Goal: Transaction & Acquisition: Purchase product/service

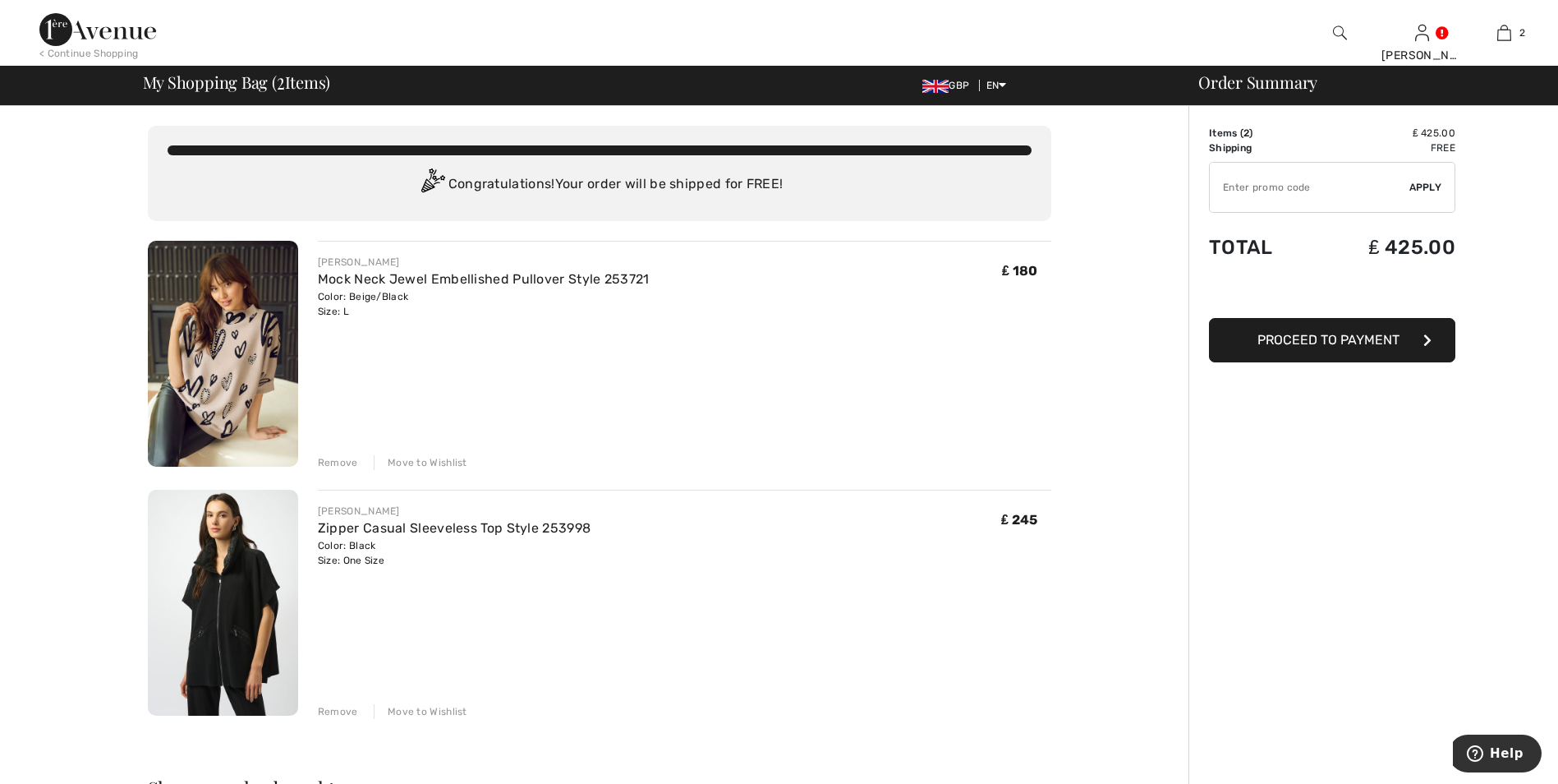
click at [326, 715] on div "Remove" at bounding box center [338, 711] width 41 height 15
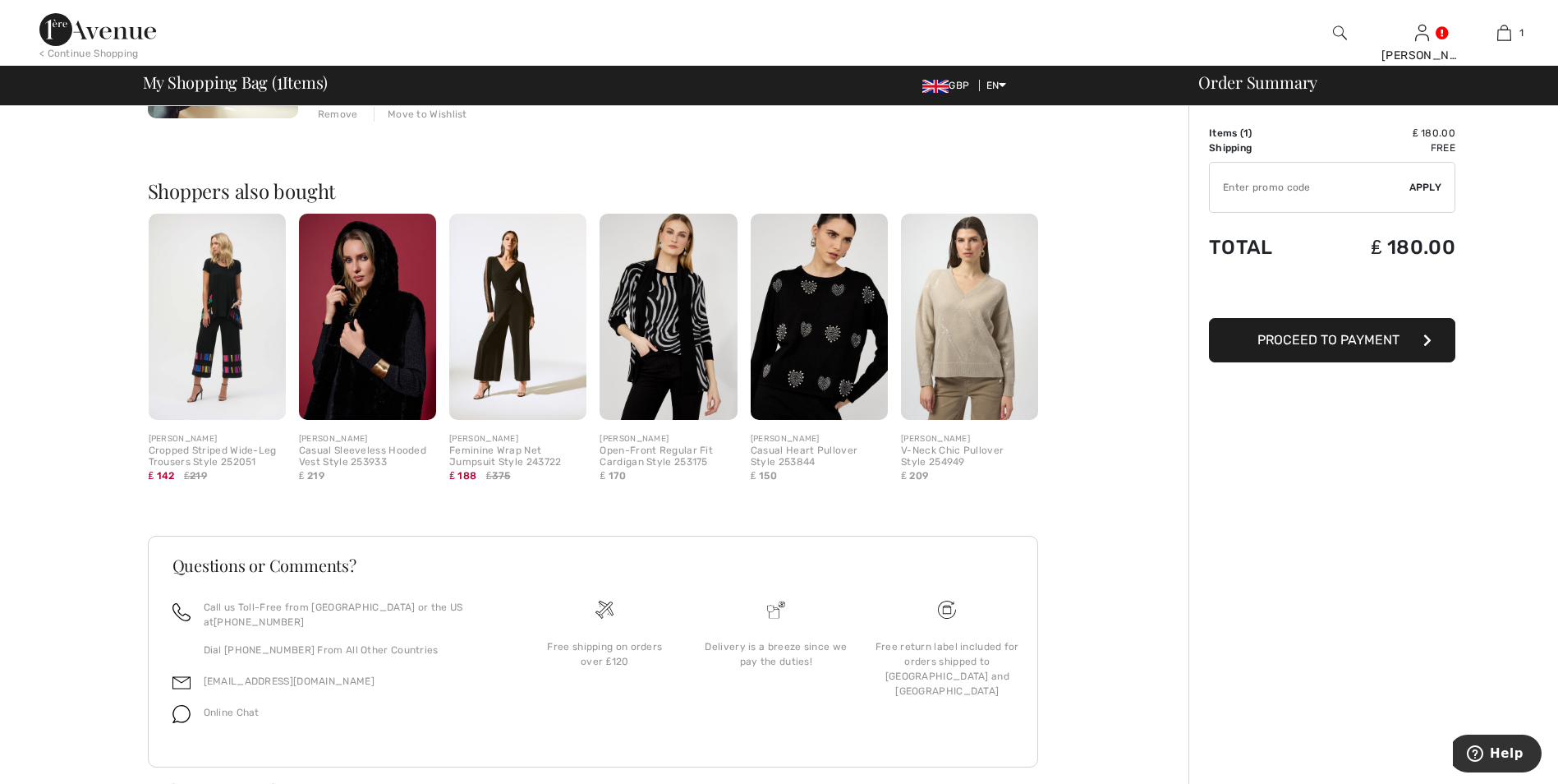
scroll to position [358, 0]
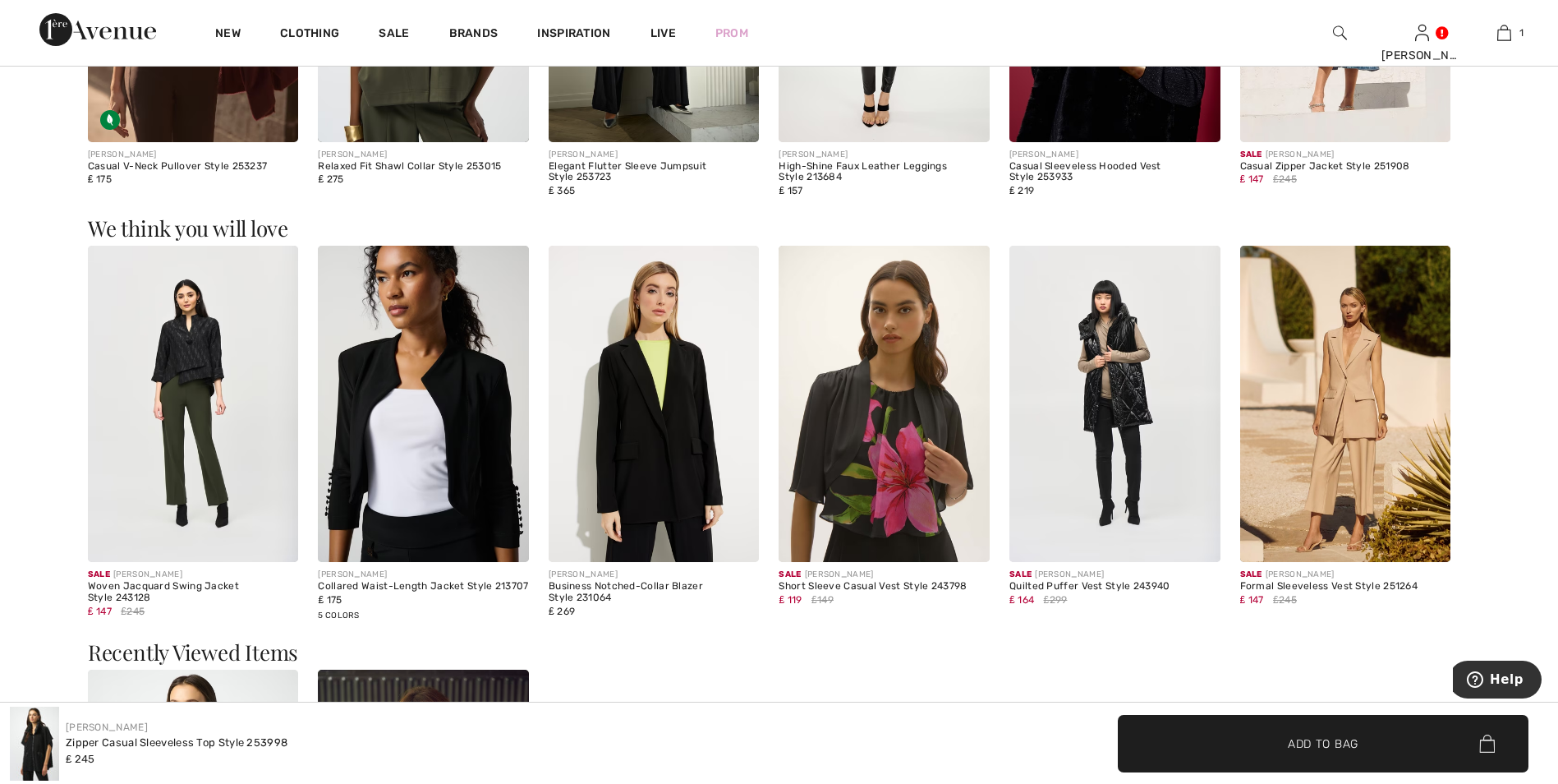
scroll to position [2186, 0]
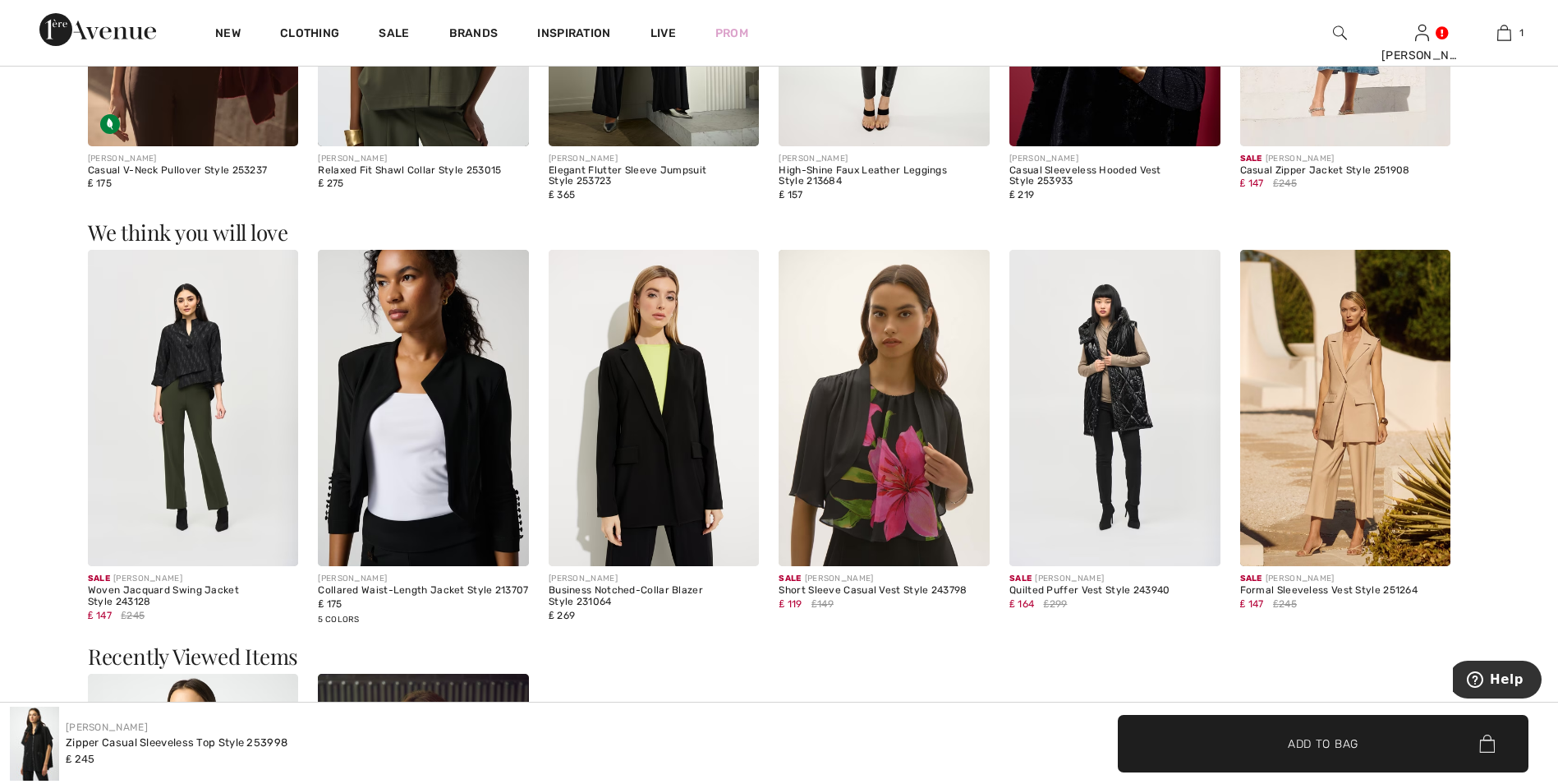
click at [1123, 443] on img at bounding box center [1115, 407] width 211 height 316
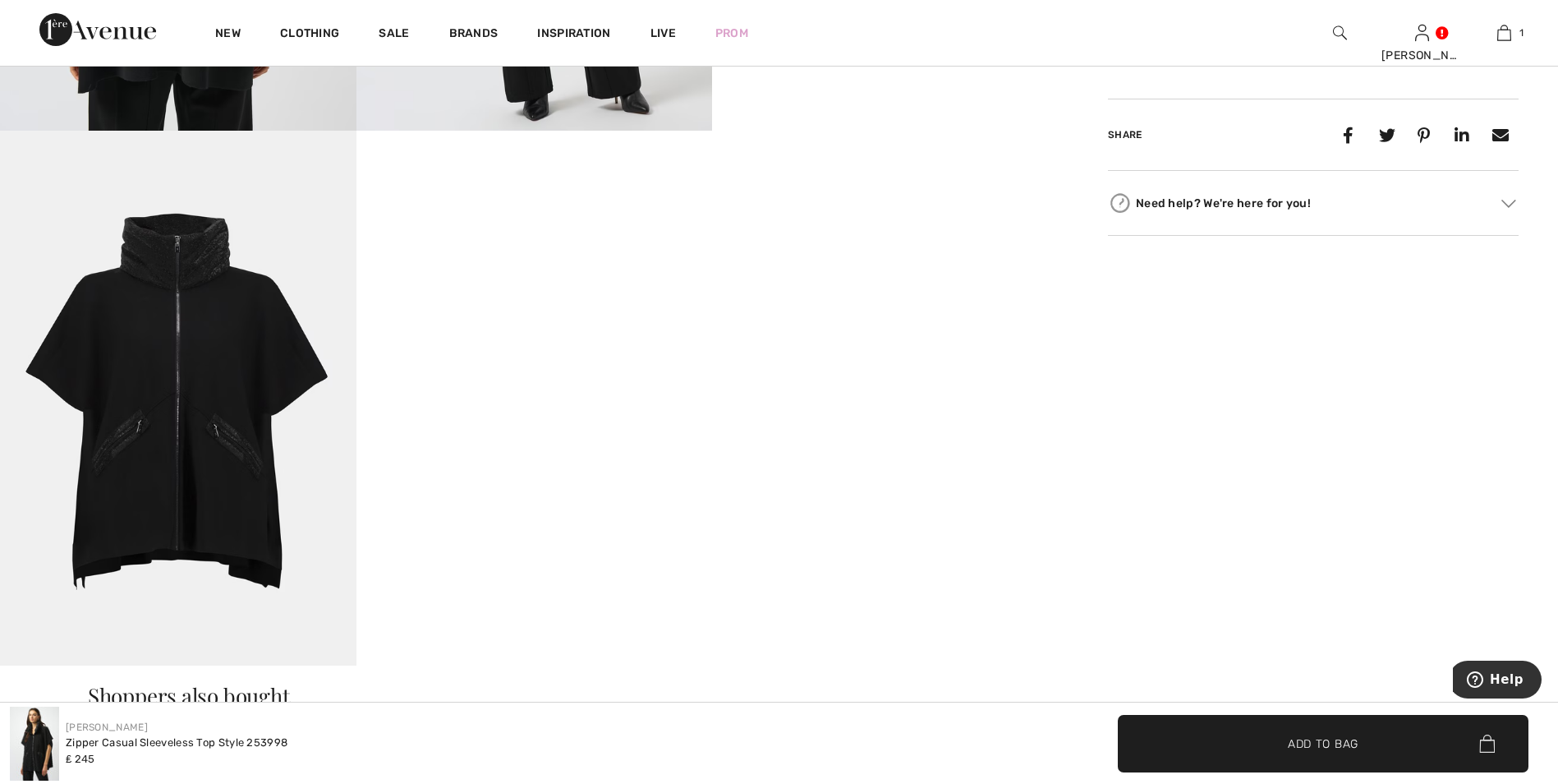
scroll to position [1036, 0]
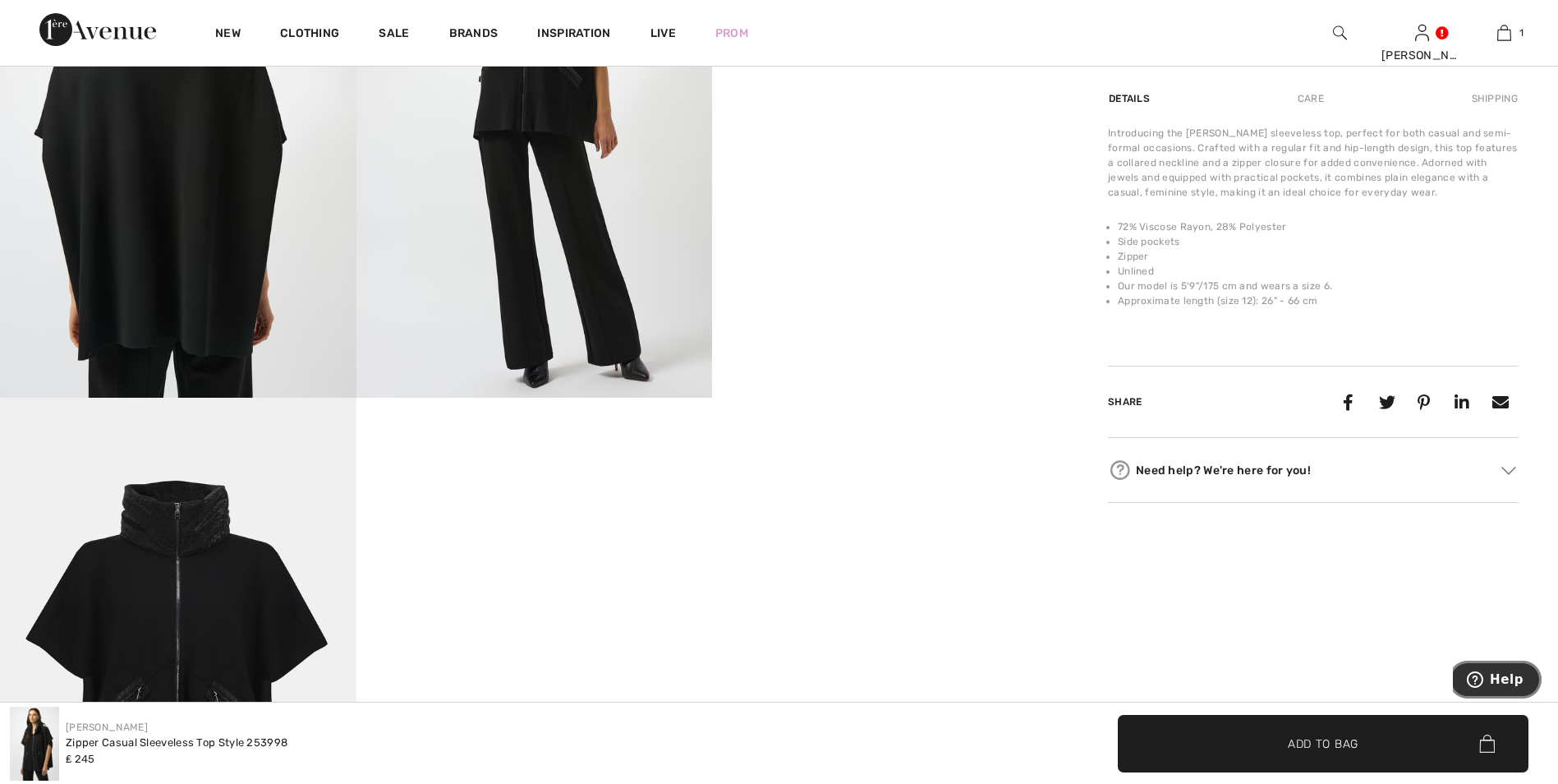
click at [1508, 685] on span "Help" at bounding box center [1506, 680] width 33 height 15
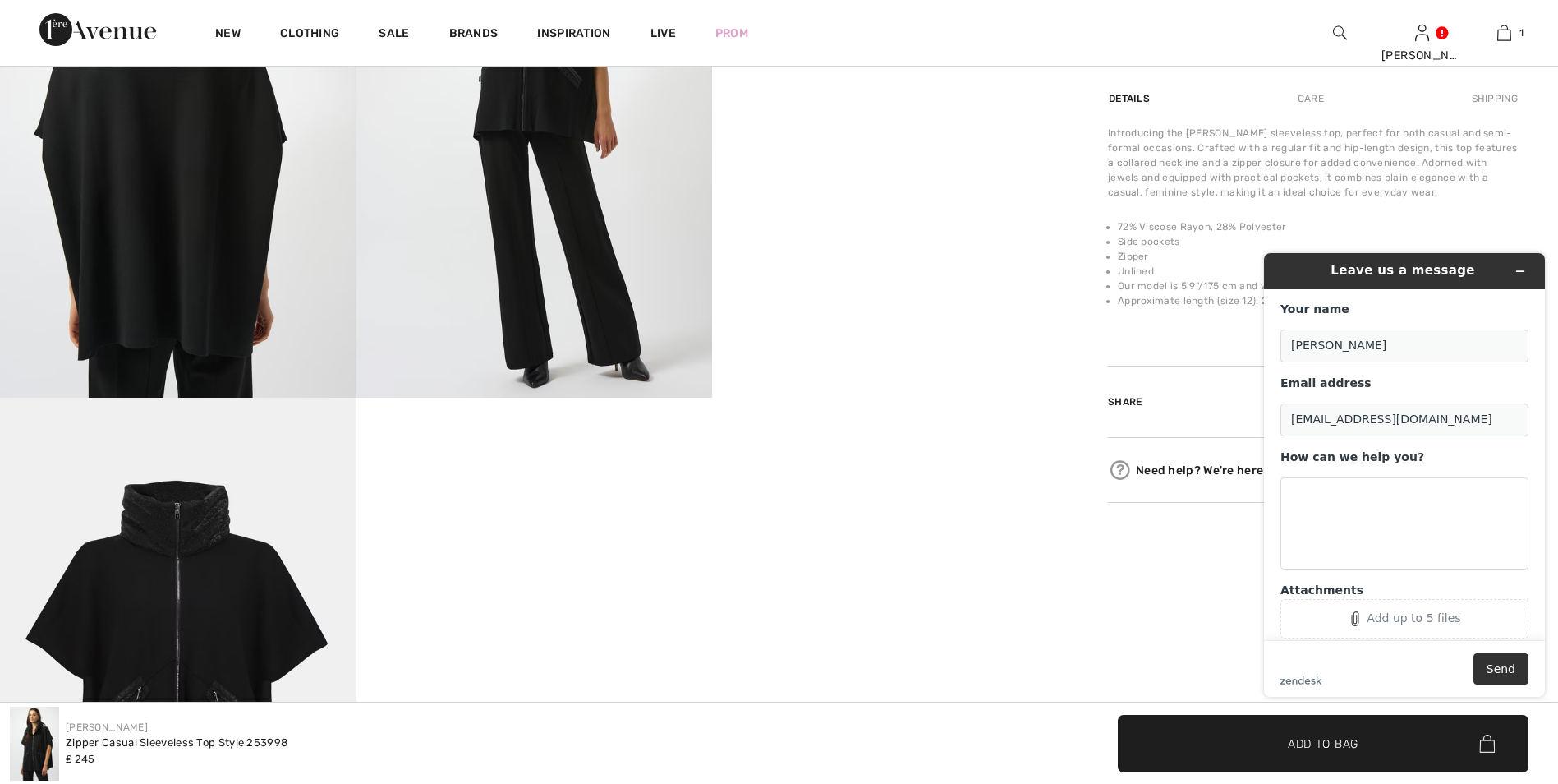
scroll to position [0, 0]
click at [1517, 269] on icon "Minimize widget" at bounding box center [1520, 271] width 11 height 11
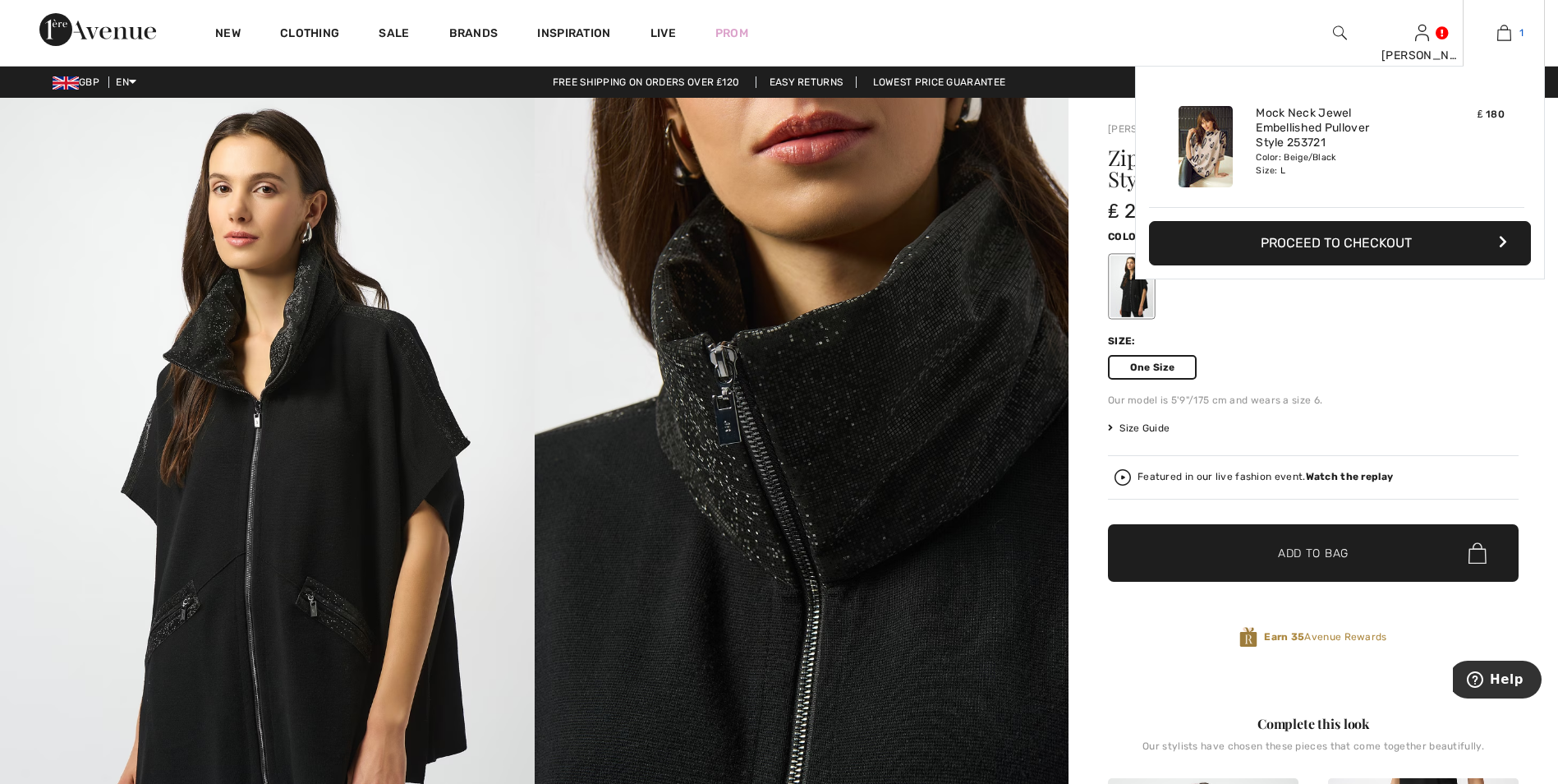
click at [1506, 33] on img at bounding box center [1504, 32] width 14 height 19
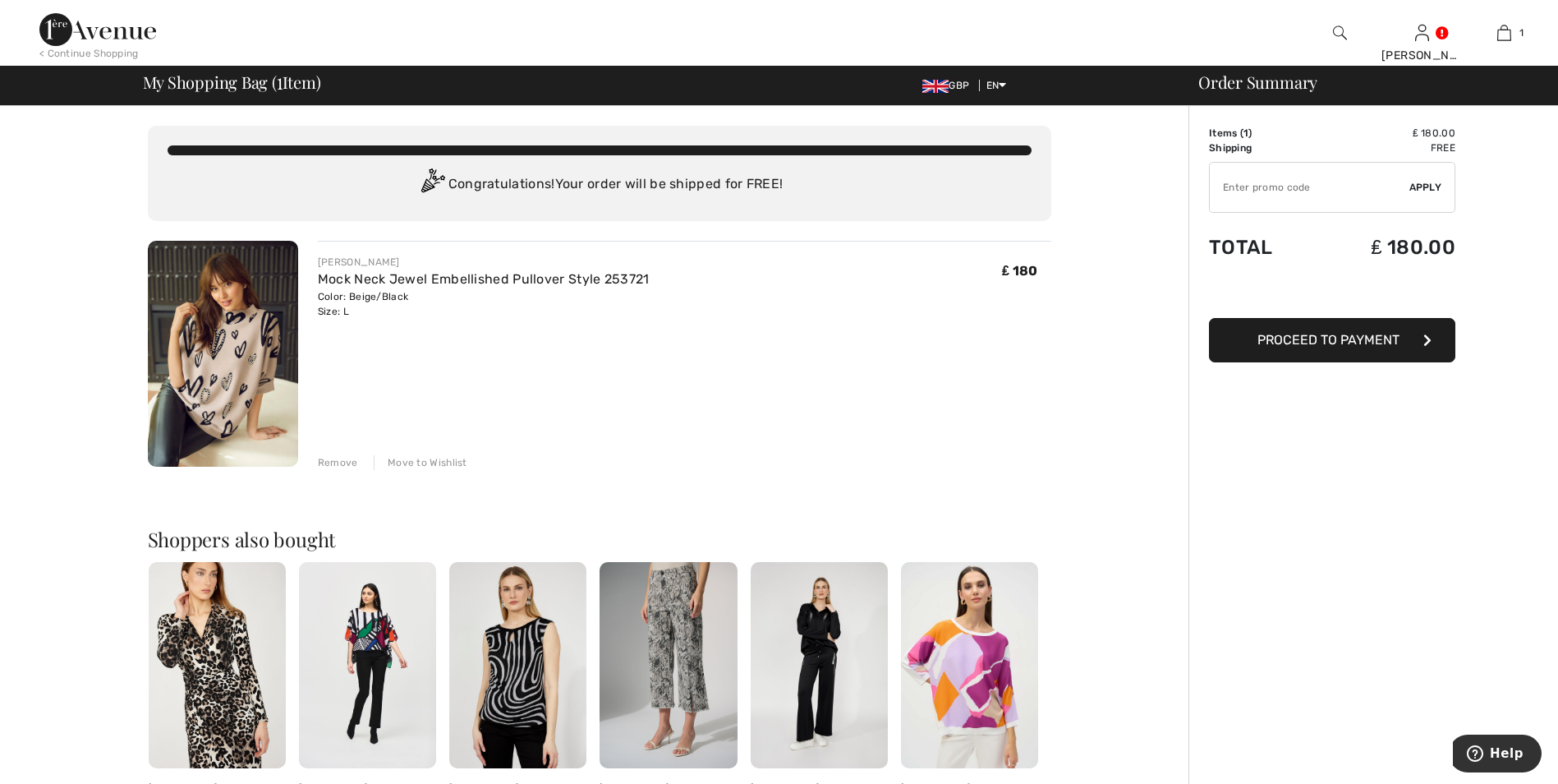
click at [1299, 189] on input "TEXT" at bounding box center [1310, 187] width 199 height 49
type input "GC005065396"
click at [1427, 189] on span "Apply" at bounding box center [1426, 187] width 33 height 15
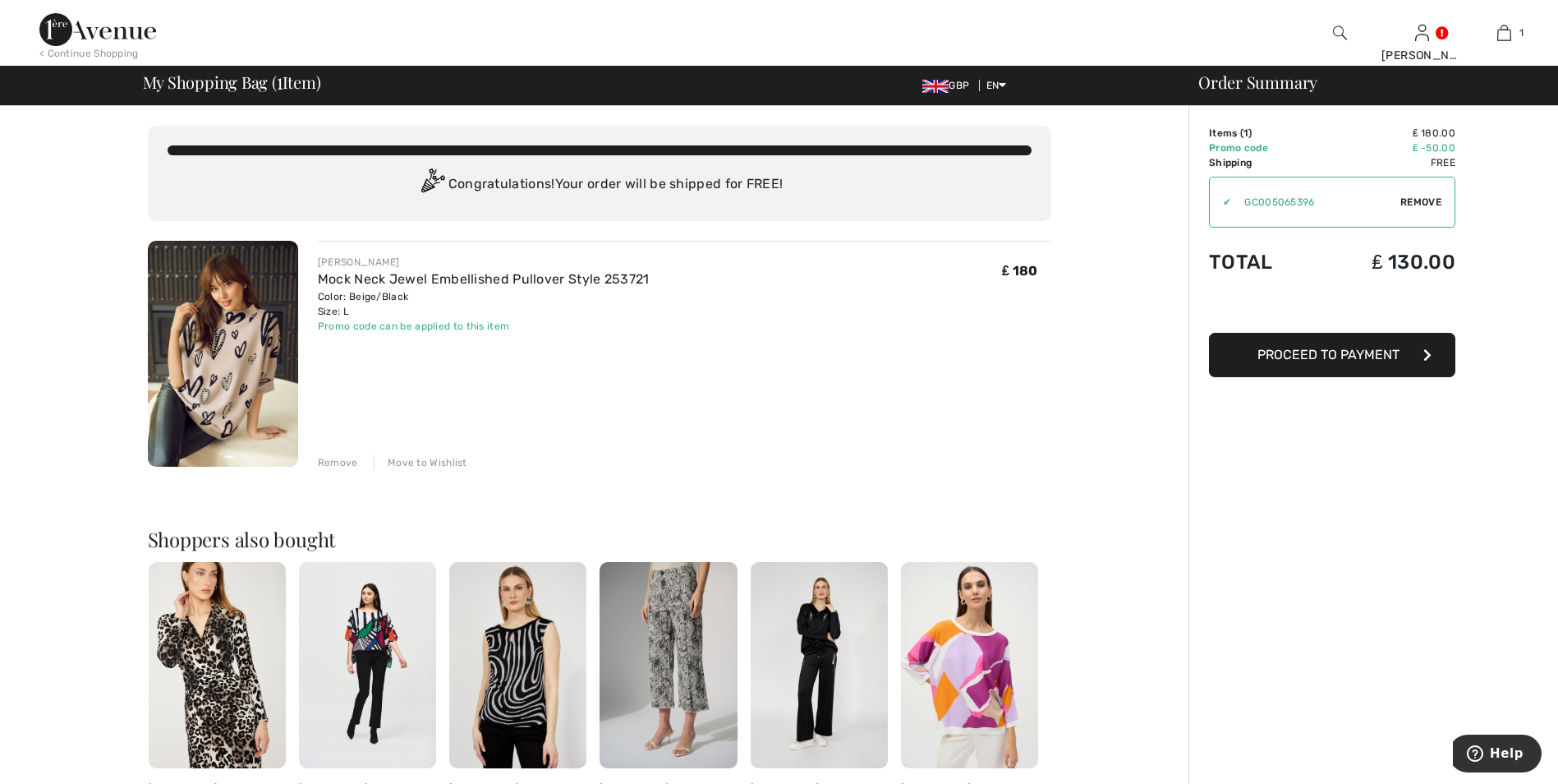
click at [1353, 358] on span "Proceed to Payment" at bounding box center [1329, 354] width 142 height 16
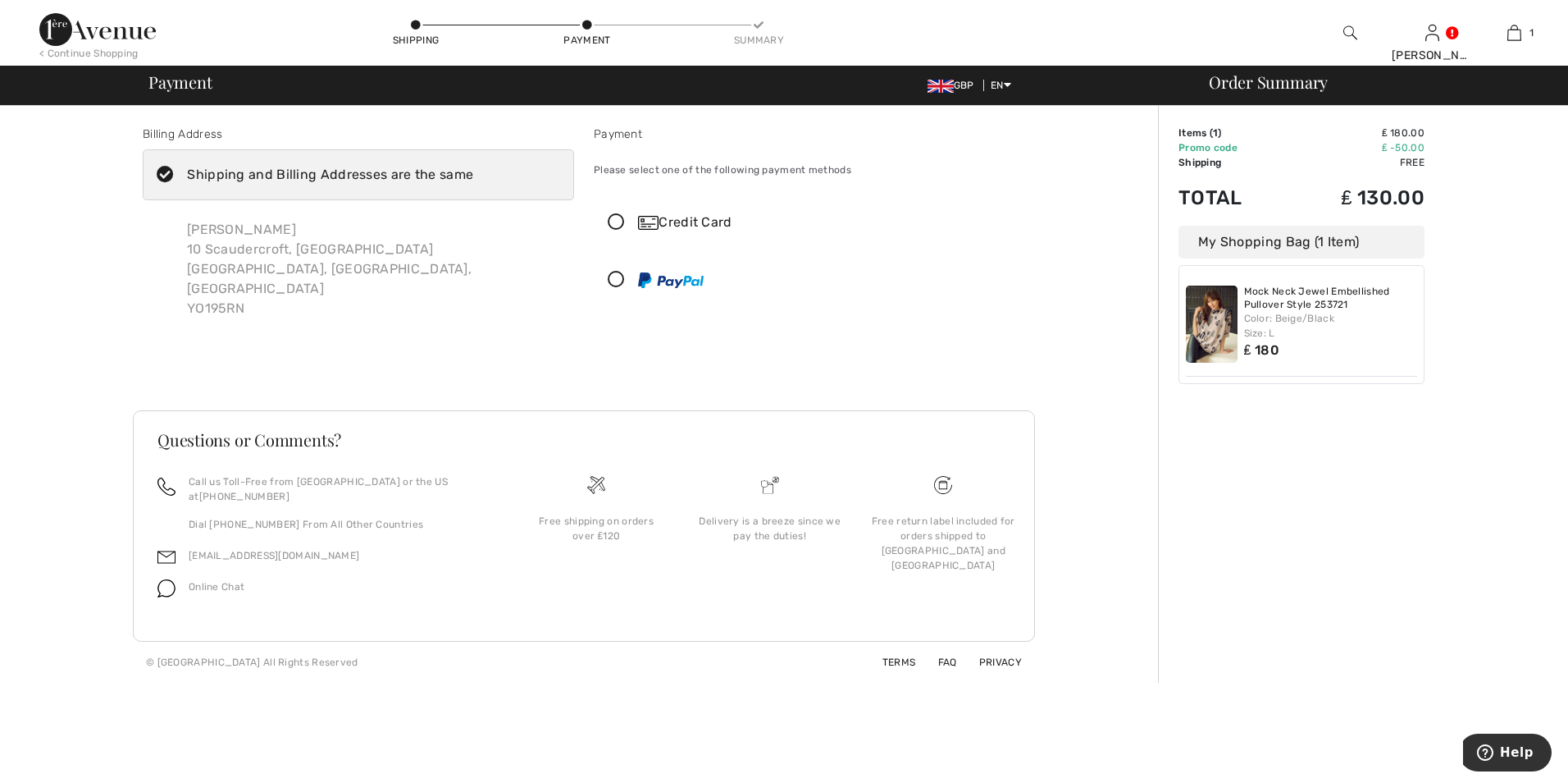
click at [618, 222] on icon at bounding box center [616, 222] width 43 height 18
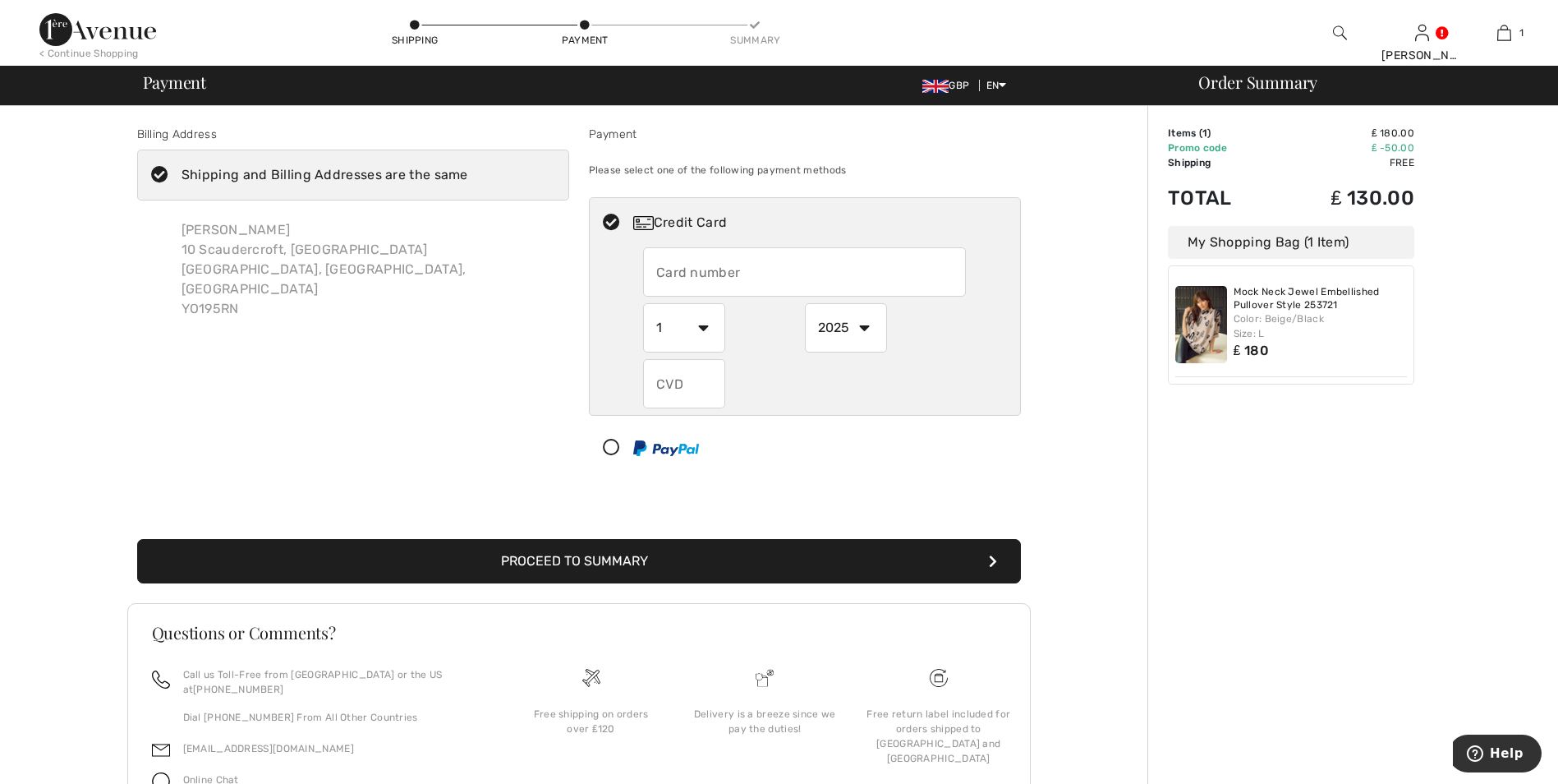
click at [712, 283] on input "text" at bounding box center [804, 271] width 323 height 49
type input "5522139705967440"
click at [703, 328] on select "1 2 3 4 5 6 7 8 9 10 11 12" at bounding box center [683, 327] width 82 height 49
select select "3"
click at [643, 303] on select "1 2 3 4 5 6 7 8 9 10 11 12" at bounding box center [683, 327] width 82 height 49
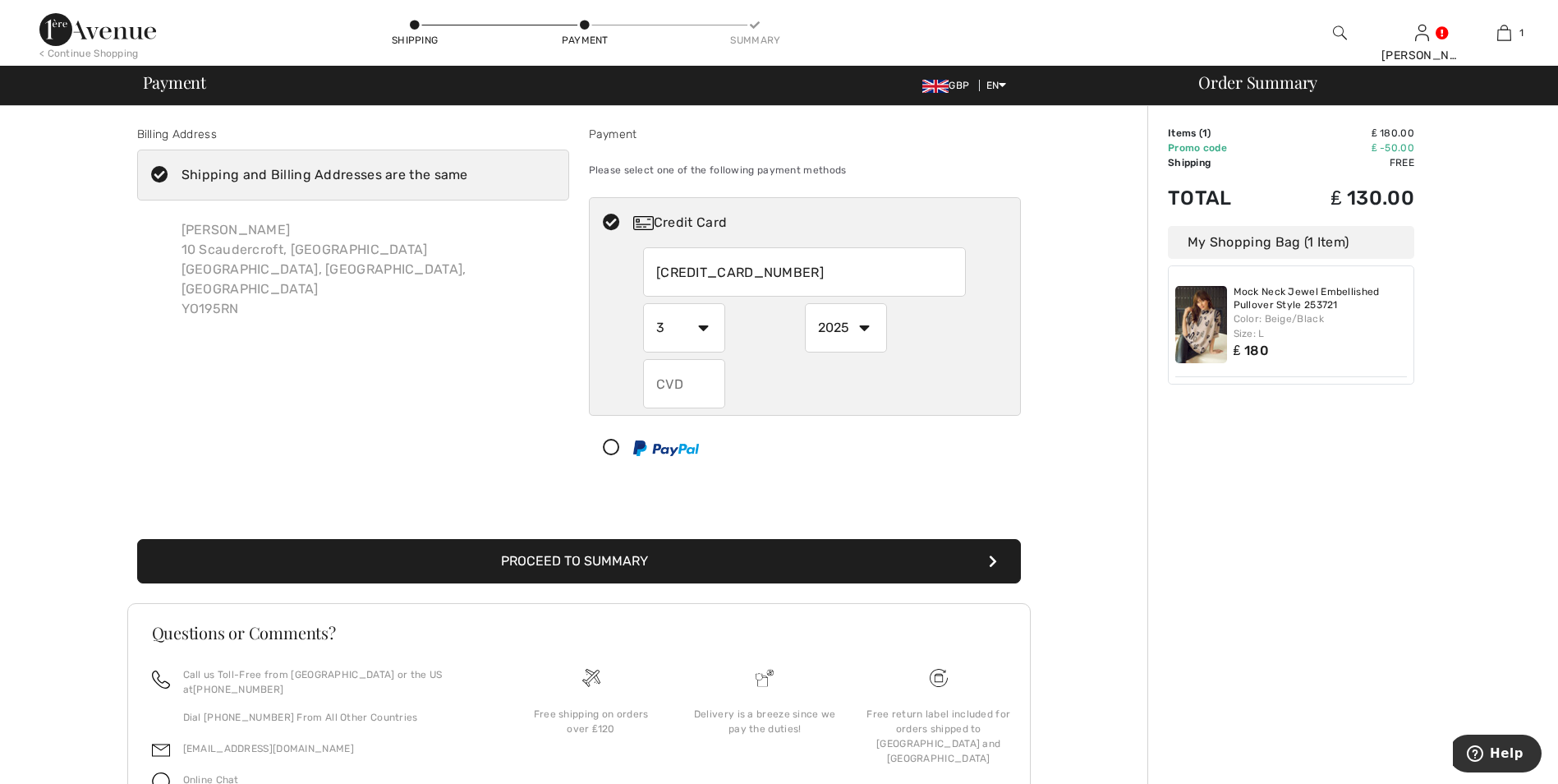
click at [863, 327] on select "2025 2026 2027 2028 2029 2030 2031 2032 2033 2034 2035" at bounding box center [846, 327] width 82 height 49
select select "2026"
click at [805, 303] on select "2025 2026 2027 2028 2029 2030 2031 2032 2033 2034 2035" at bounding box center [846, 327] width 82 height 49
click at [694, 382] on input "text" at bounding box center [683, 383] width 82 height 49
type input "416"
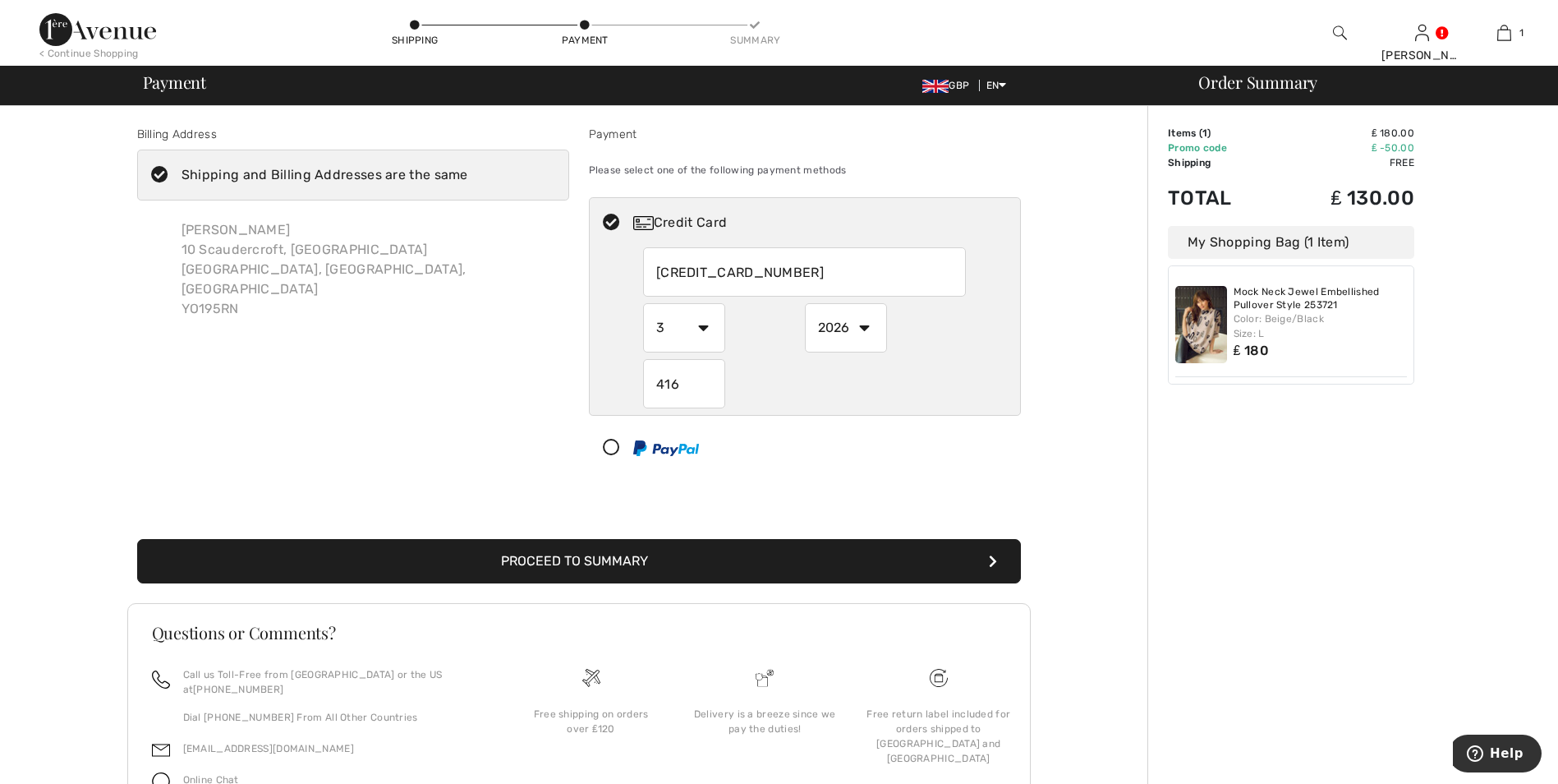
click at [621, 554] on button "Proceed to Summary" at bounding box center [579, 561] width 884 height 44
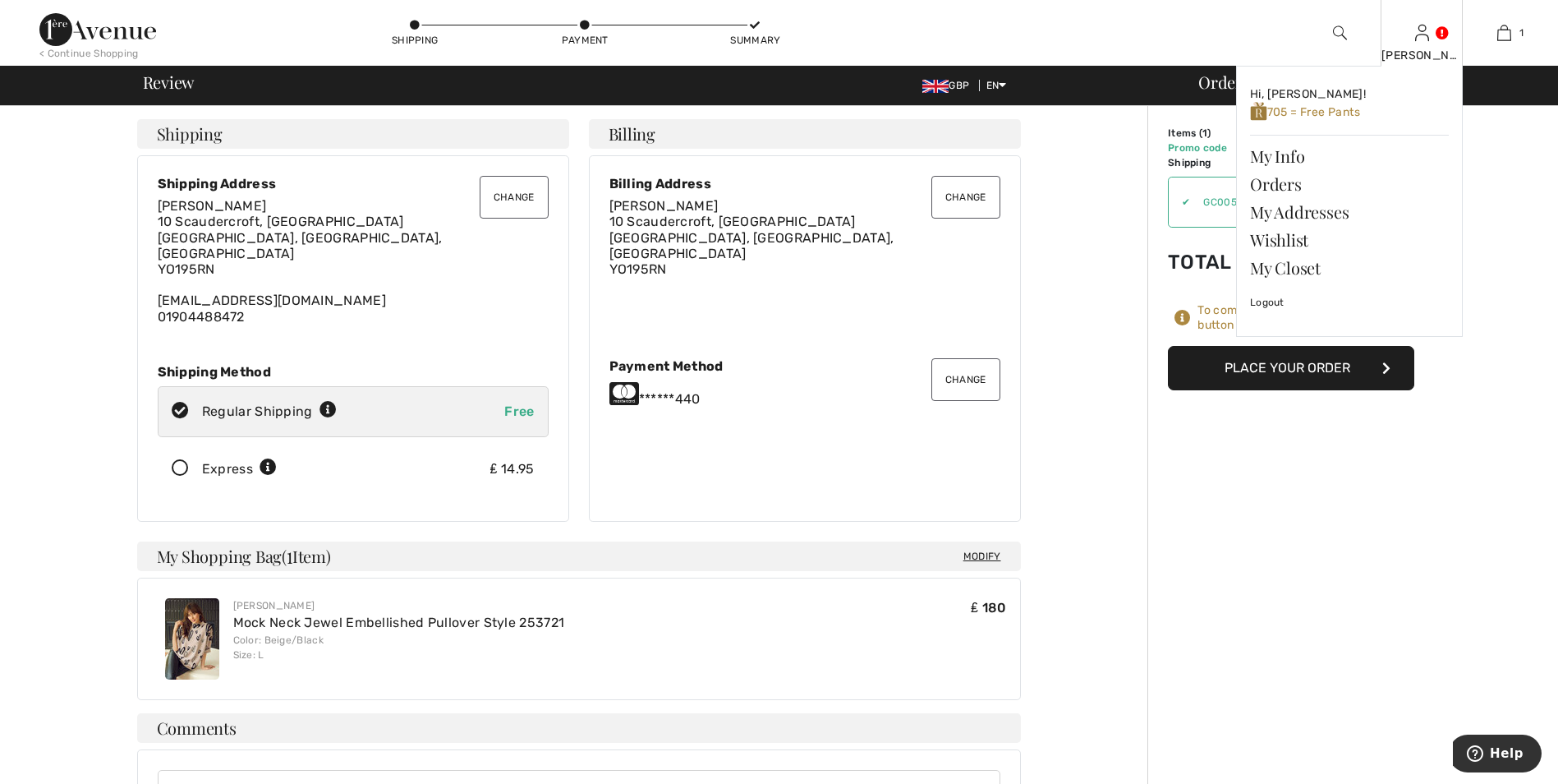
click at [1221, 370] on div "Hi, [PERSON_NAME]! 705 = Free Pants My Info Orders My Addresses Wishlist My Clo…" at bounding box center [1339, 225] width 247 height 320
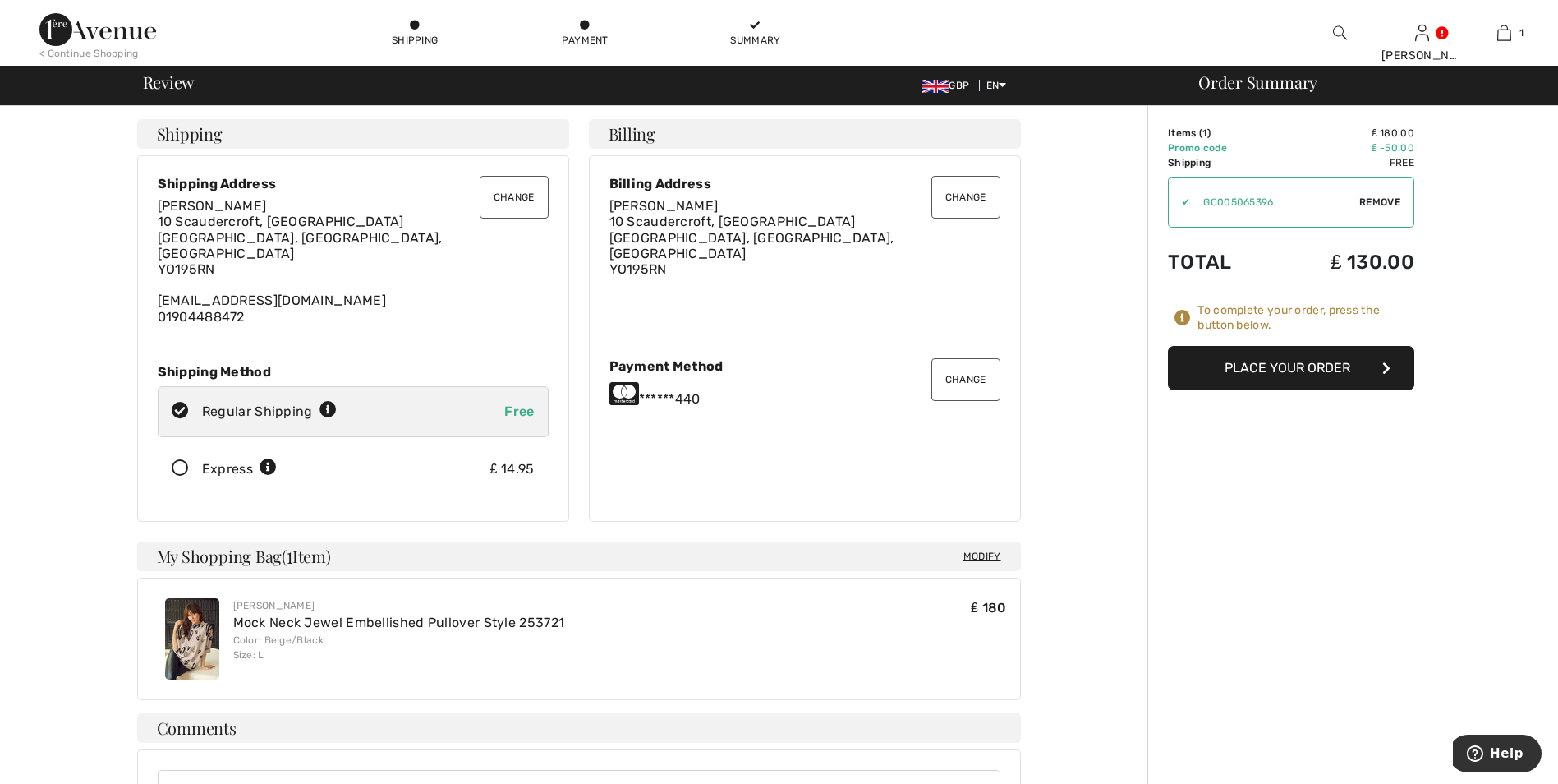
click at [1310, 367] on button "Place Your Order" at bounding box center [1291, 368] width 247 height 44
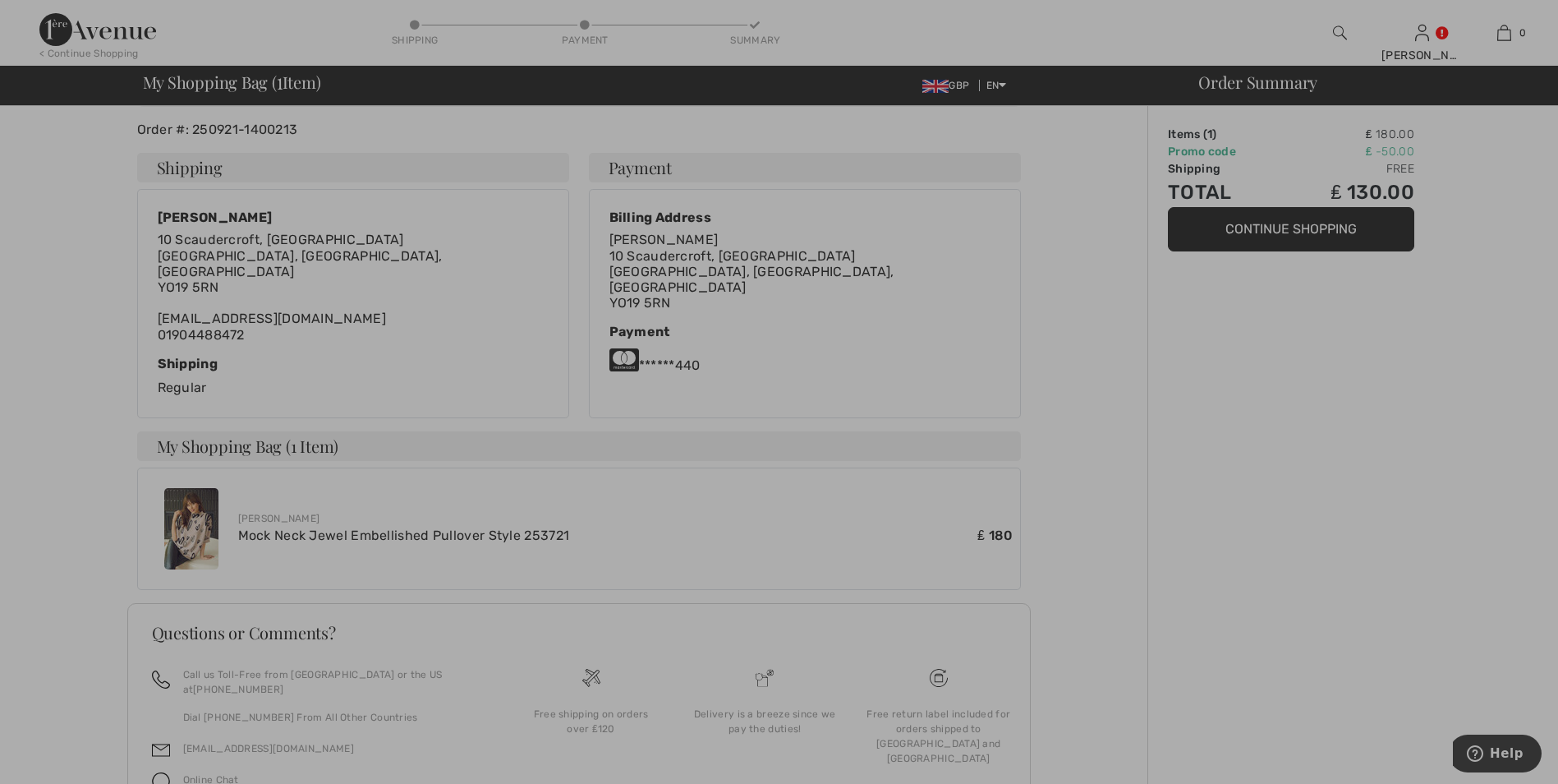
scroll to position [148, 0]
